Goal: Navigation & Orientation: Find specific page/section

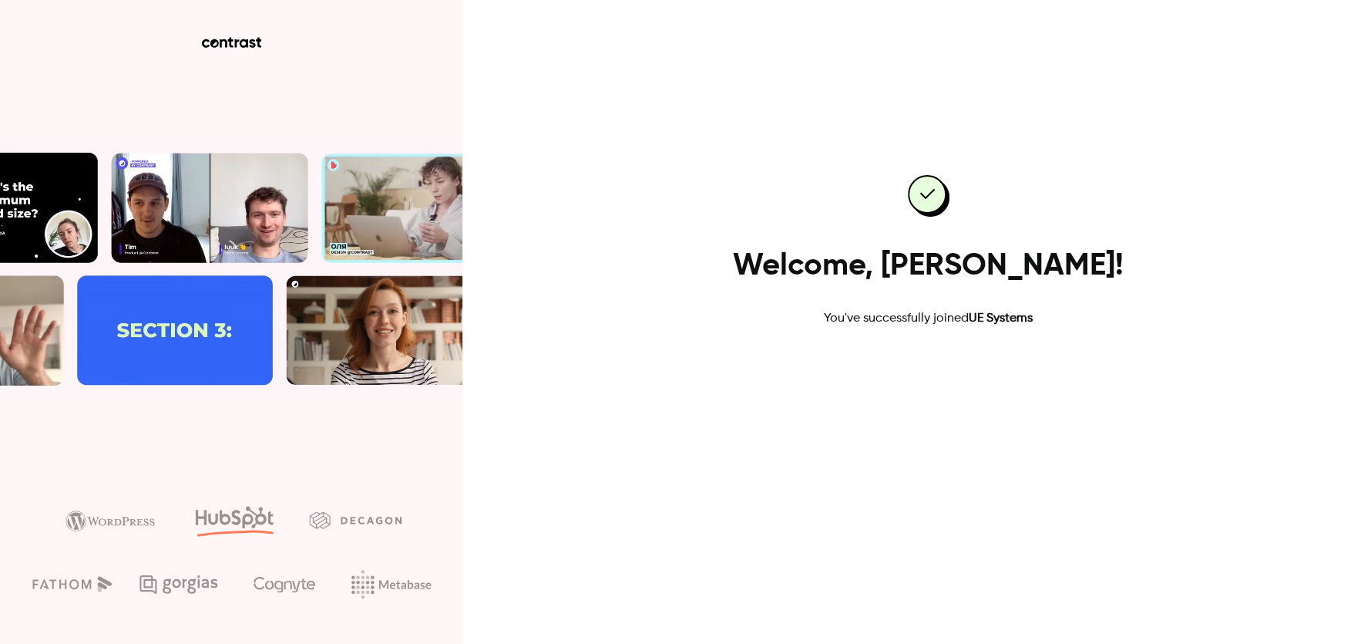
click at [960, 377] on link "Go to dashboard" at bounding box center [928, 376] width 131 height 37
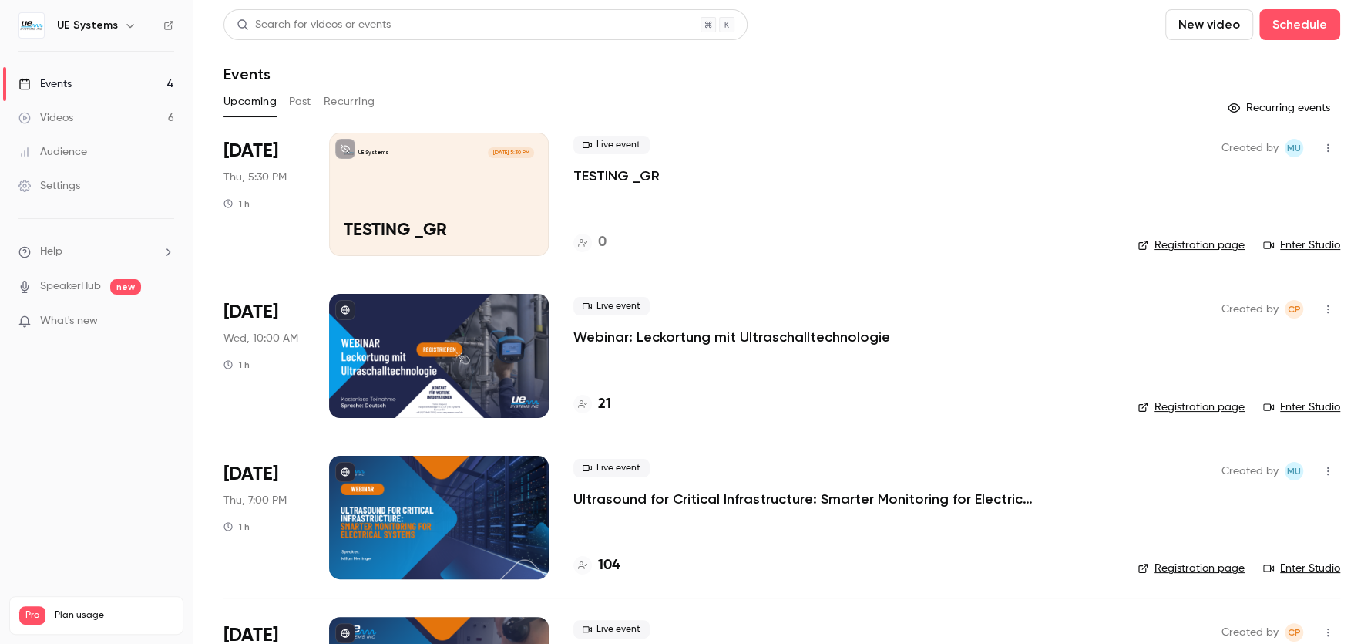
click at [1282, 404] on link "Enter Studio" at bounding box center [1301, 406] width 77 height 15
click at [1295, 405] on link "Enter Studio" at bounding box center [1301, 406] width 77 height 15
click at [1293, 244] on link "Enter Studio" at bounding box center [1301, 244] width 77 height 15
